Goal: Task Accomplishment & Management: Manage account settings

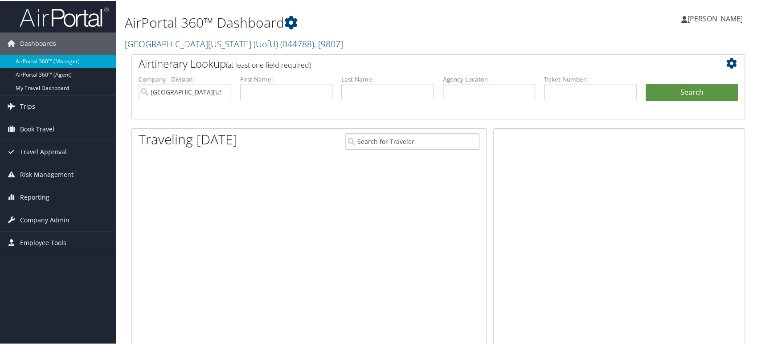
click at [280, 40] on span "( 044788 )" at bounding box center [297, 43] width 34 height 12
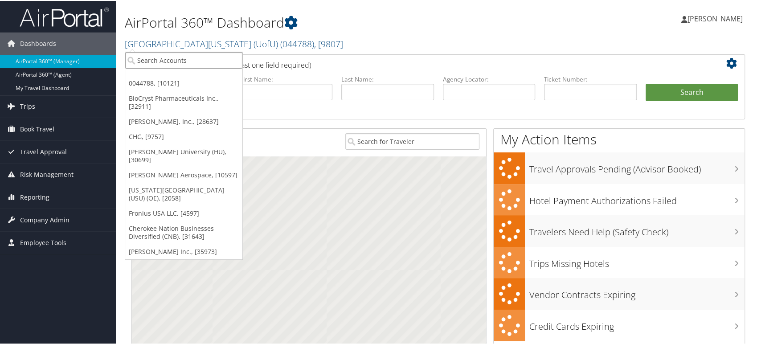
click at [191, 55] on input "search" at bounding box center [183, 59] width 117 height 16
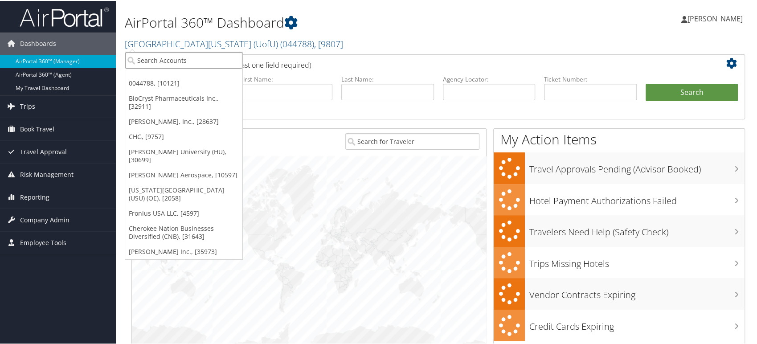
paste input "301699"
type input "301699"
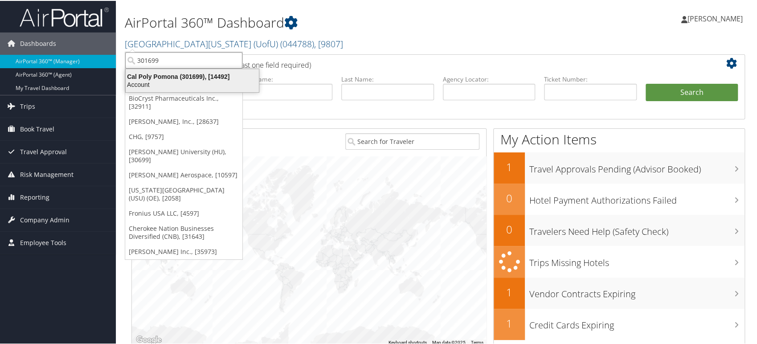
click at [183, 82] on div "Account" at bounding box center [192, 84] width 144 height 8
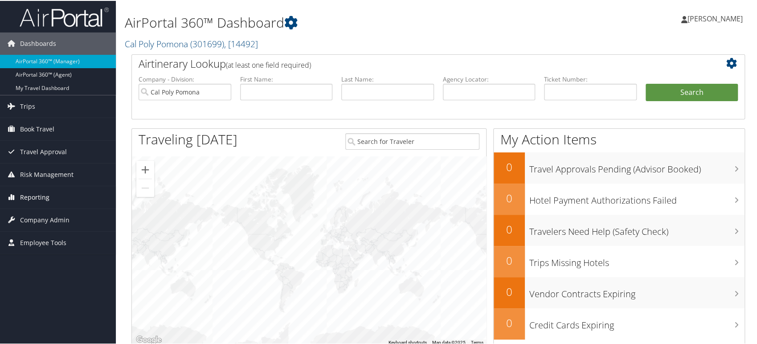
click at [46, 194] on span "Reporting" at bounding box center [34, 196] width 29 height 22
click at [43, 272] on span "Company Admin" at bounding box center [44, 272] width 49 height 22
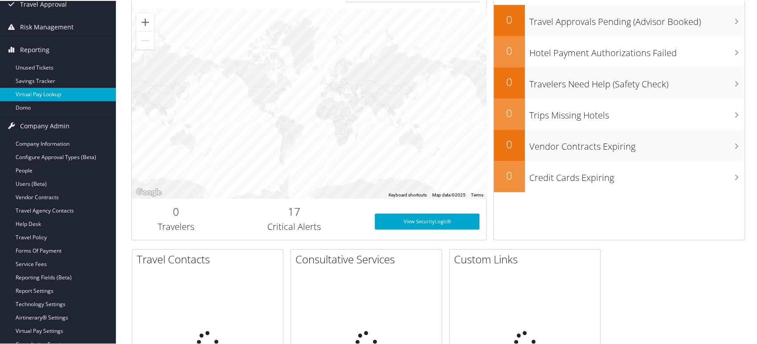
scroll to position [148, 0]
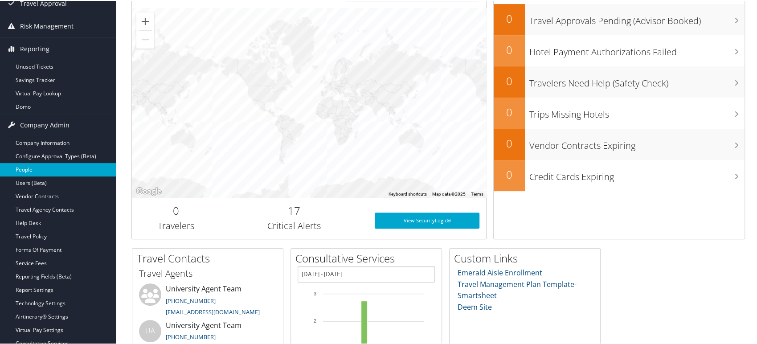
click at [36, 167] on link "People" at bounding box center [58, 168] width 116 height 13
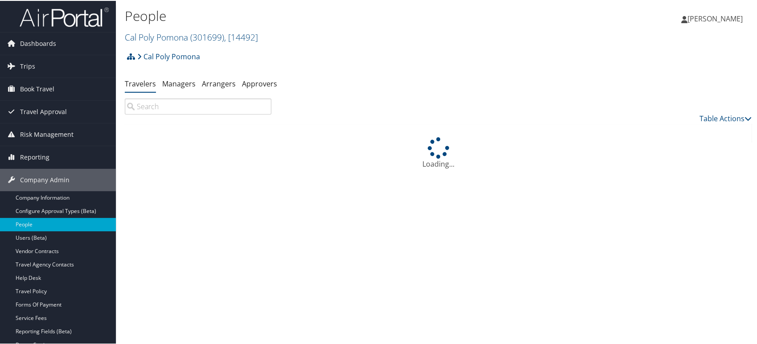
click at [158, 107] on input "search" at bounding box center [198, 106] width 147 height 16
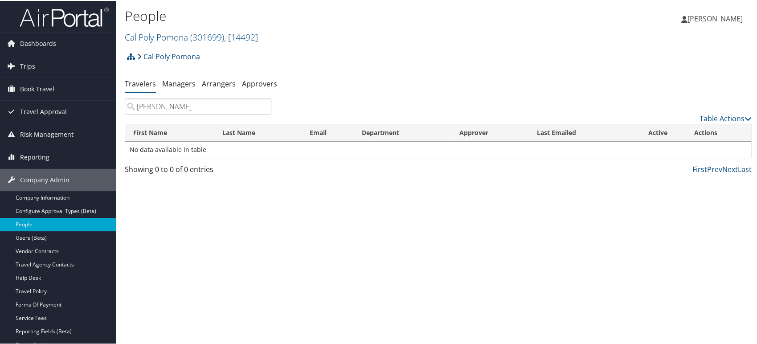
type input "david"
click at [183, 37] on link "Cal Poly Pomona ( 301699 ) , [ 14492 ]" at bounding box center [191, 36] width 133 height 12
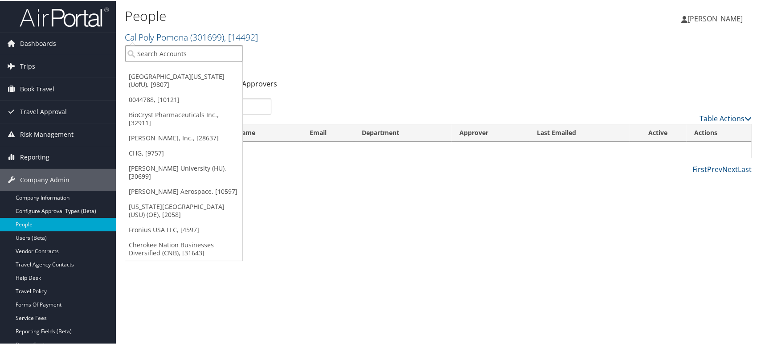
click at [159, 53] on input "search" at bounding box center [183, 53] width 117 height 16
type input "cal poly"
click at [340, 45] on div "People Cal Poly Pomona ( 301699 ) , [ 14492 ] University Of Utah (UofU) 0044788…" at bounding box center [334, 25] width 418 height 42
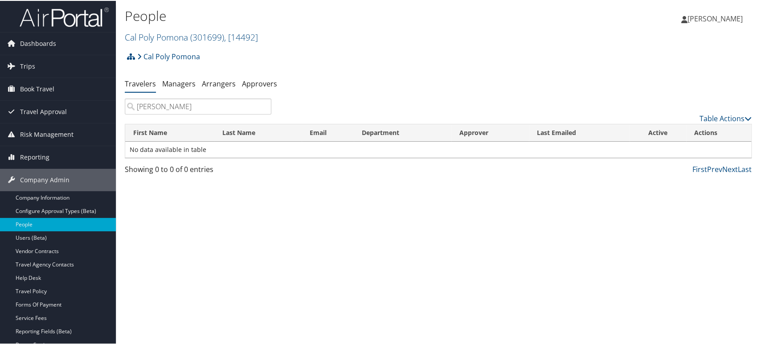
click at [376, 229] on div "People Cal Poly Pomona ( 301699 ) , [ 14492 ] University Of Utah (UofU) 0044788…" at bounding box center [438, 172] width 644 height 344
click at [405, 221] on div "People Cal Poly Pomona ( 301699 ) , [ 14492 ] University Of Utah (UofU) 0044788…" at bounding box center [438, 172] width 644 height 344
drag, startPoint x: 202, startPoint y: 35, endPoint x: 202, endPoint y: 53, distance: 17.4
click at [201, 35] on span "( 301699 )" at bounding box center [207, 36] width 34 height 12
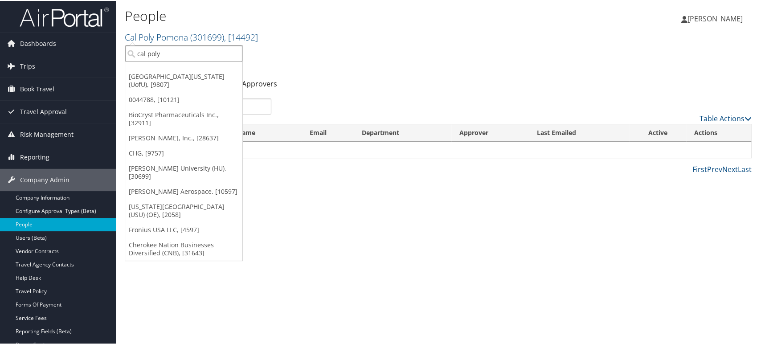
click at [193, 55] on input "cal poly" at bounding box center [183, 53] width 117 height 16
paste input "301438"
type input "301438"
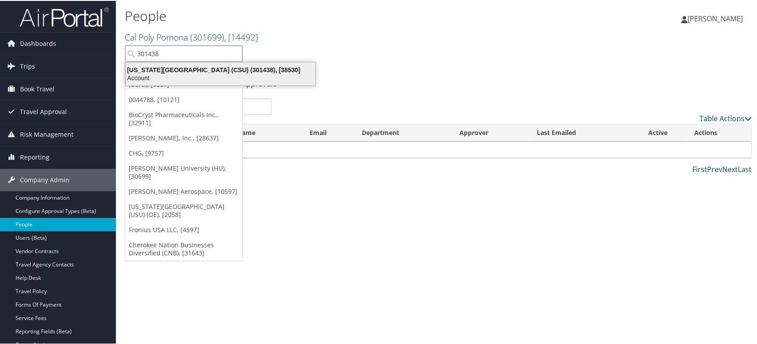
click at [182, 71] on div "California State University (CSU) (301438), [38530]" at bounding box center [220, 69] width 200 height 8
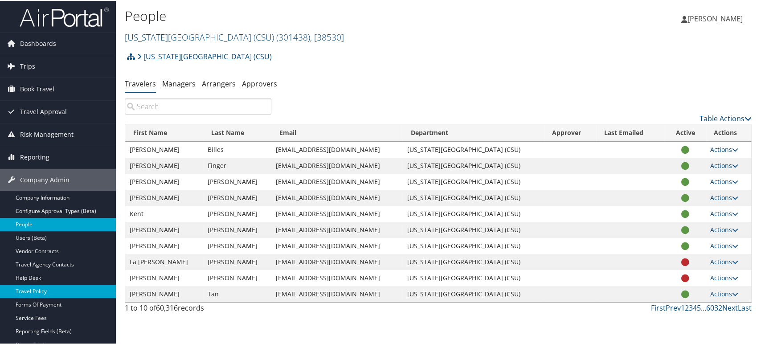
click at [35, 291] on link "Travel Policy" at bounding box center [58, 290] width 116 height 13
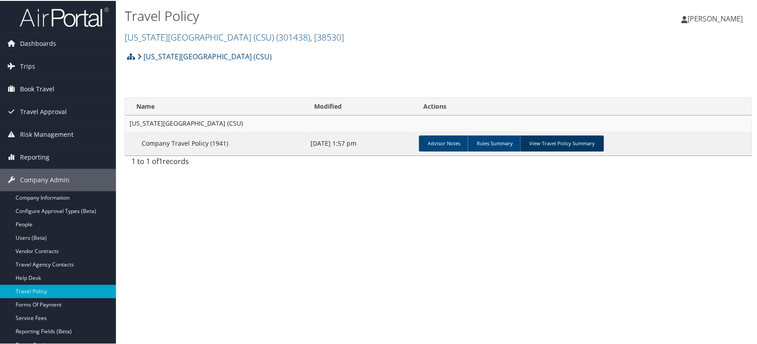
click at [562, 145] on link "View Travel Policy Summary" at bounding box center [562, 143] width 84 height 16
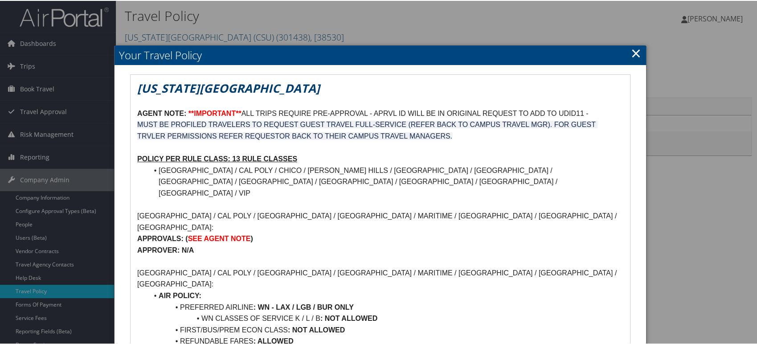
click at [632, 51] on link "×" at bounding box center [636, 52] width 10 height 18
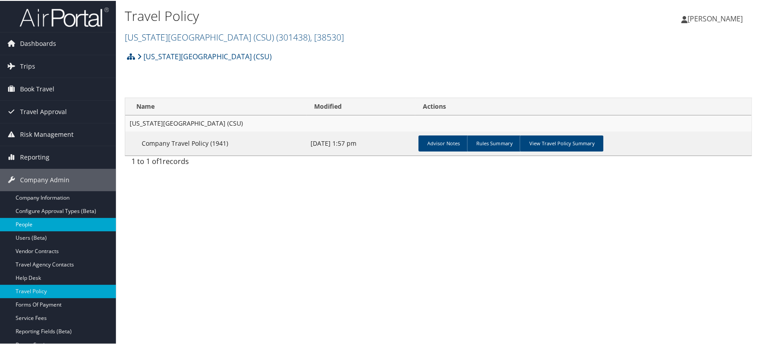
click at [33, 226] on link "People" at bounding box center [58, 223] width 116 height 13
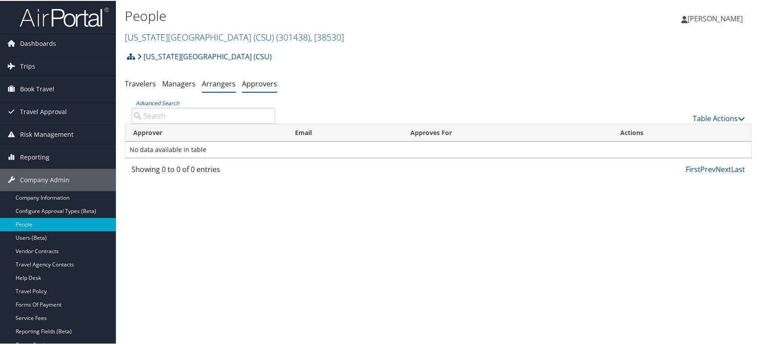
click at [205, 83] on link "Arrangers" at bounding box center [219, 83] width 34 height 10
